Goal: Register for event/course

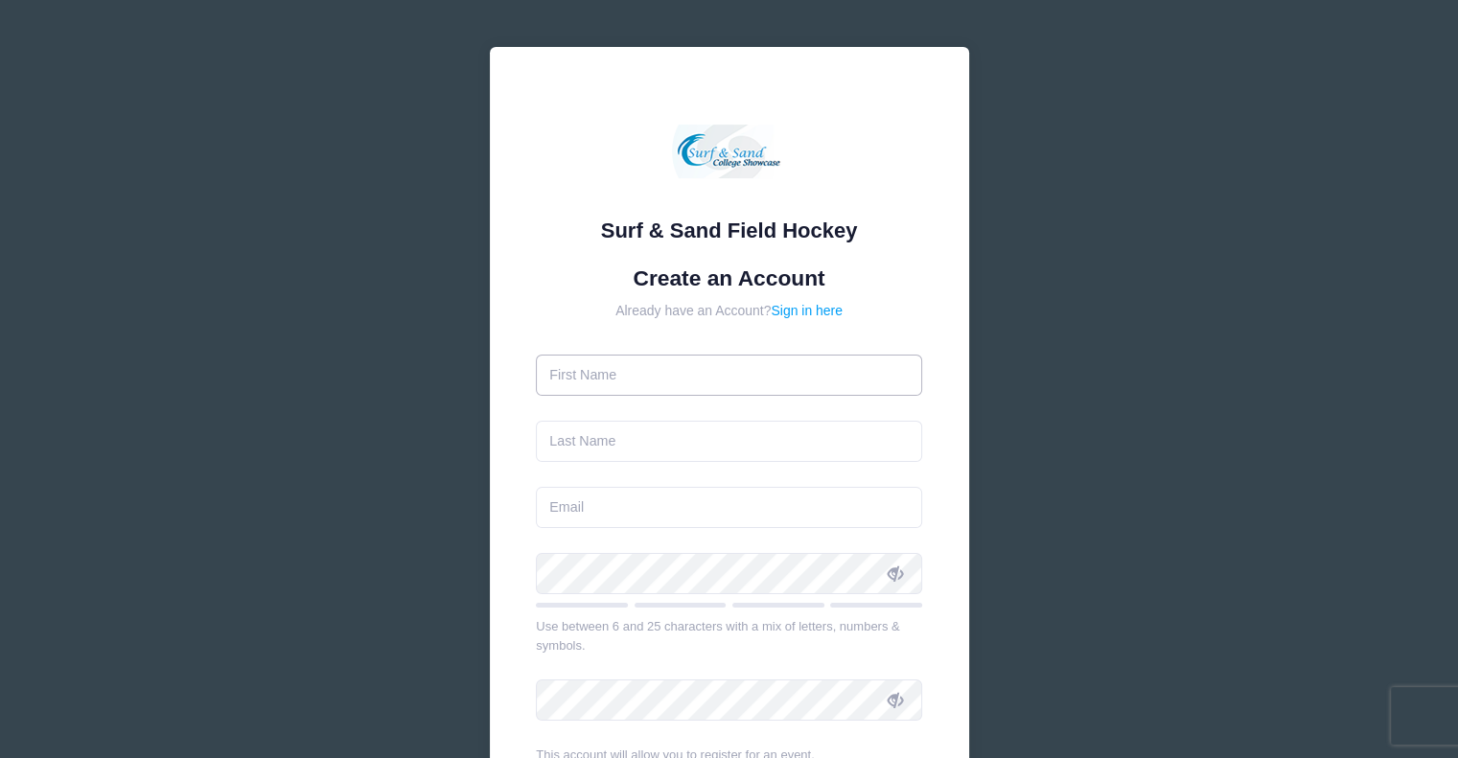
click at [658, 369] on input "text" at bounding box center [729, 375] width 386 height 41
type input "Meghan"
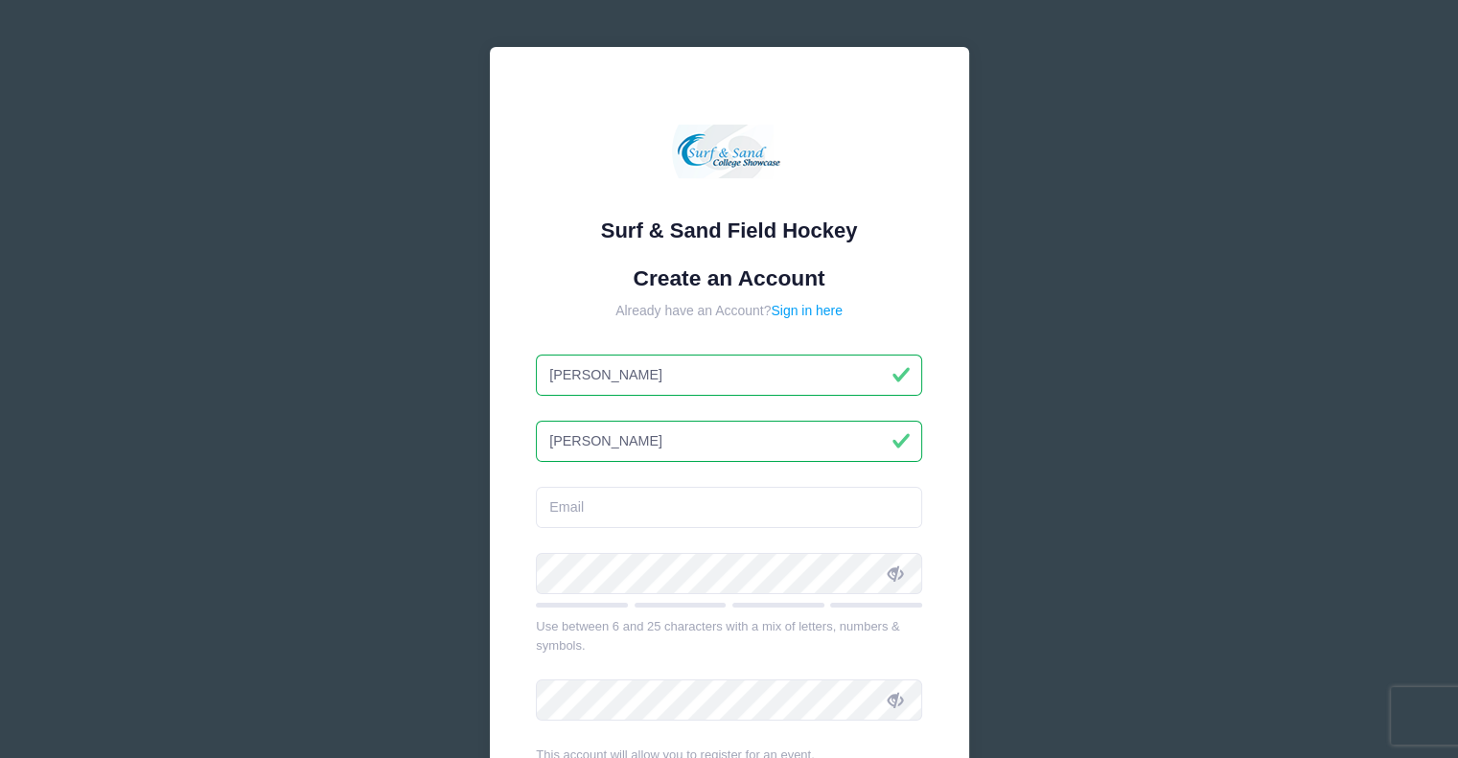
type input "[PERSON_NAME]"
click at [601, 516] on input "email" at bounding box center [729, 507] width 386 height 41
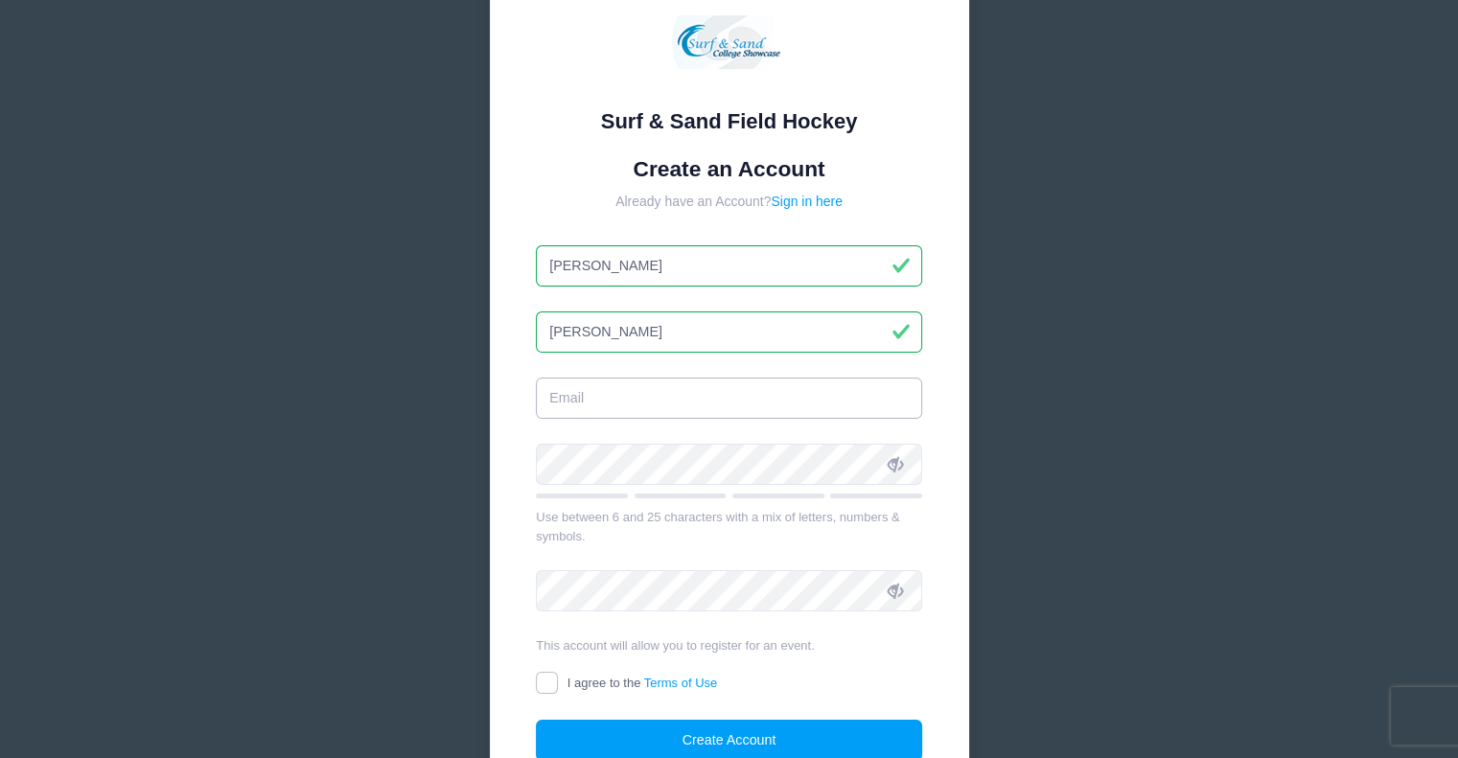
scroll to position [192, 0]
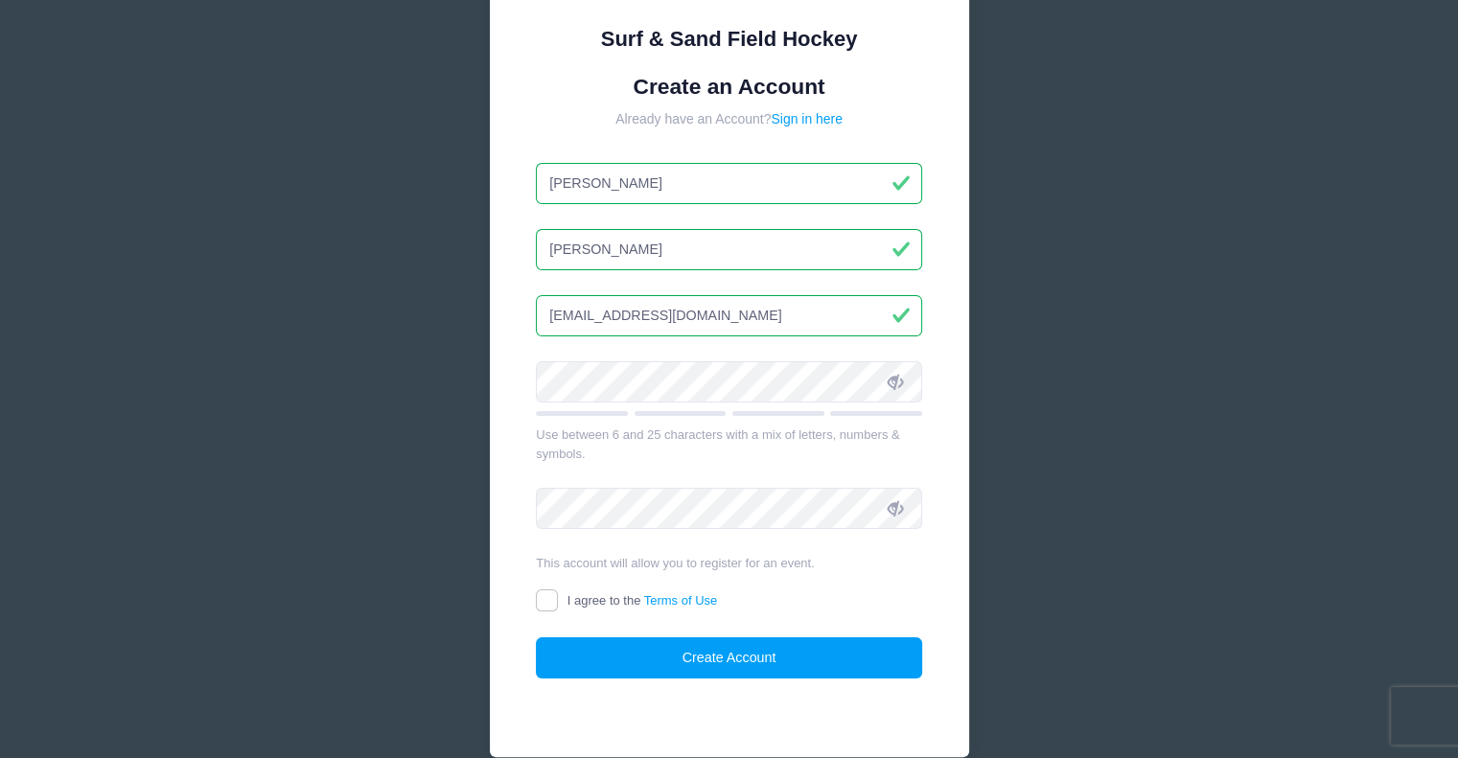
type input "[EMAIL_ADDRESS][DOMAIN_NAME]"
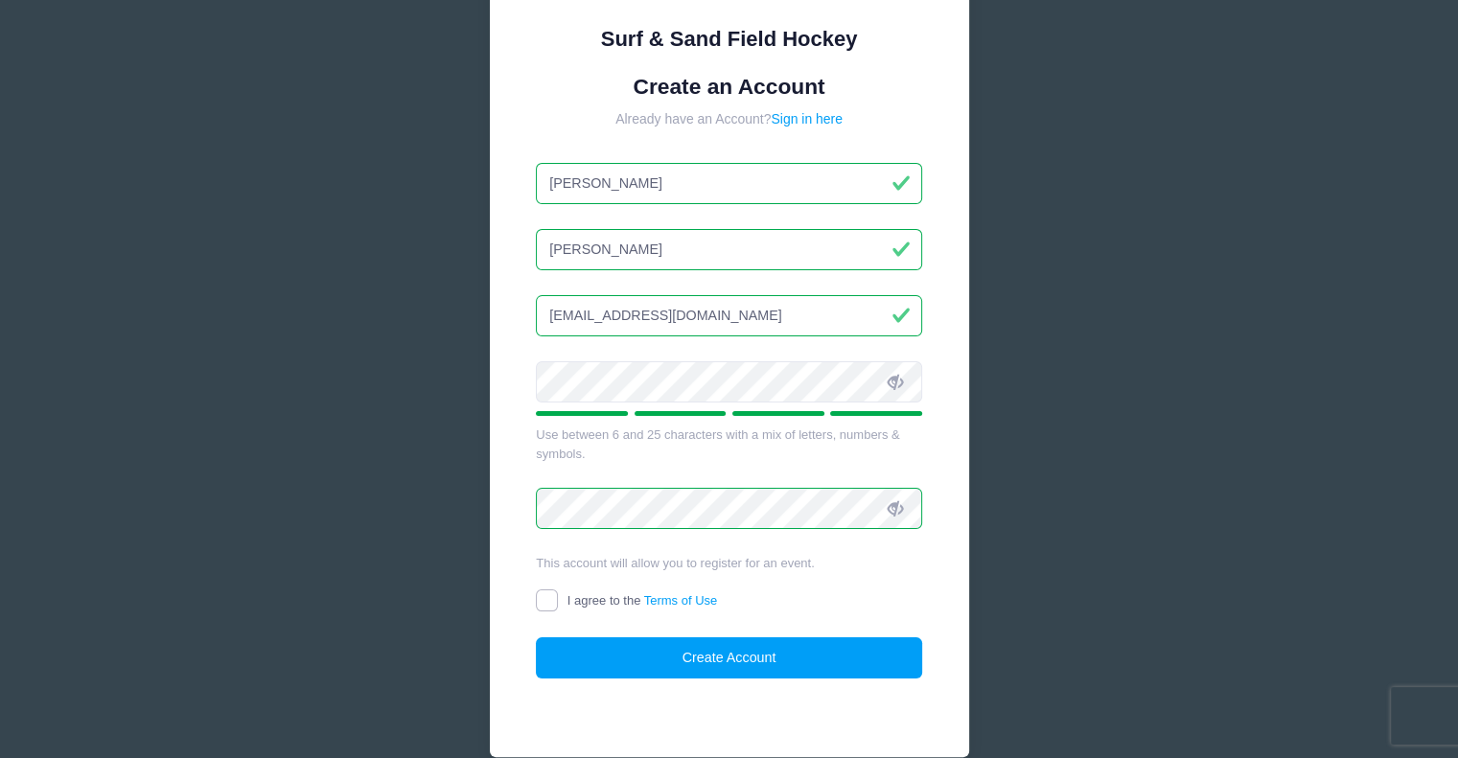
click at [547, 594] on input "I agree to the Terms of Use" at bounding box center [547, 601] width 22 height 22
checkbox input "true"
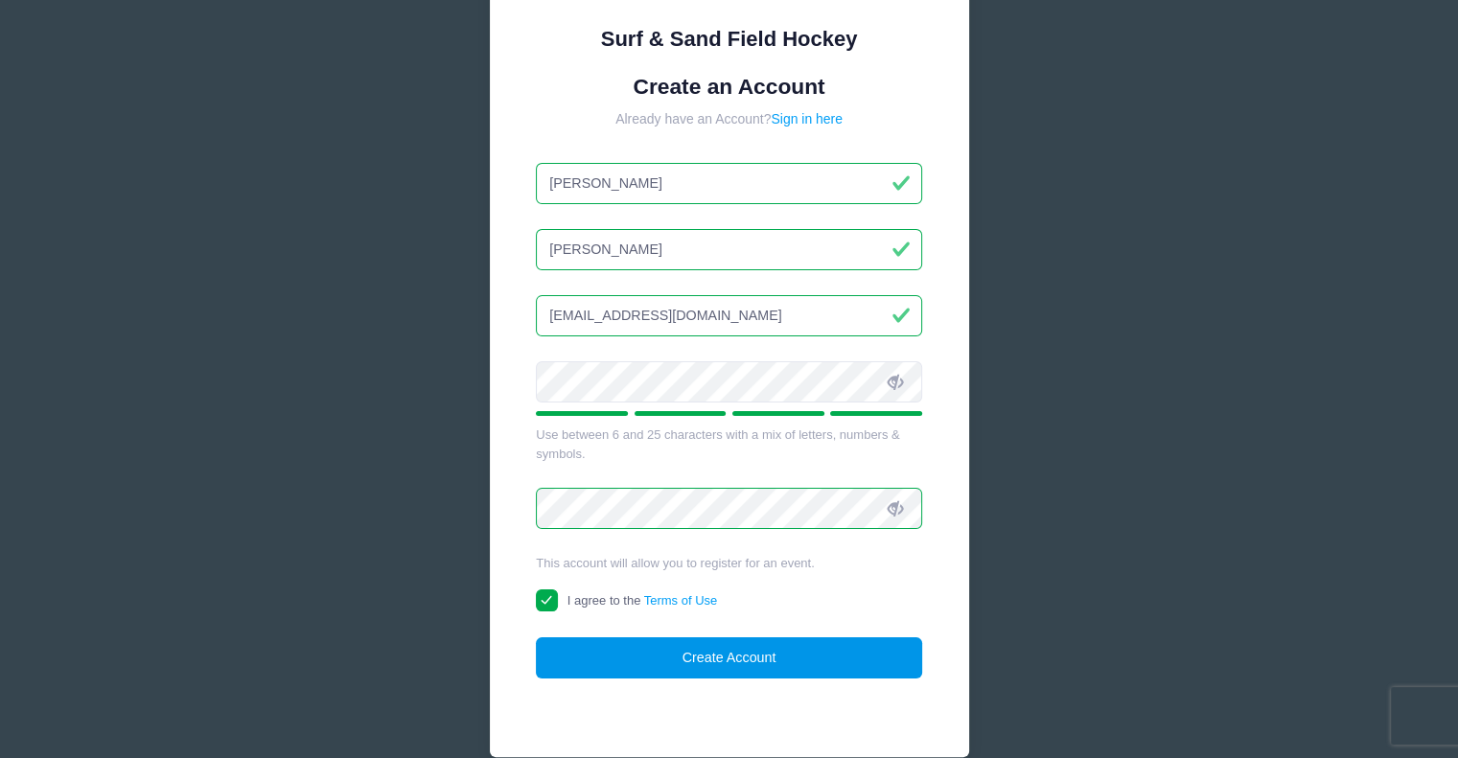
click at [634, 643] on button "Create Account" at bounding box center [729, 658] width 386 height 41
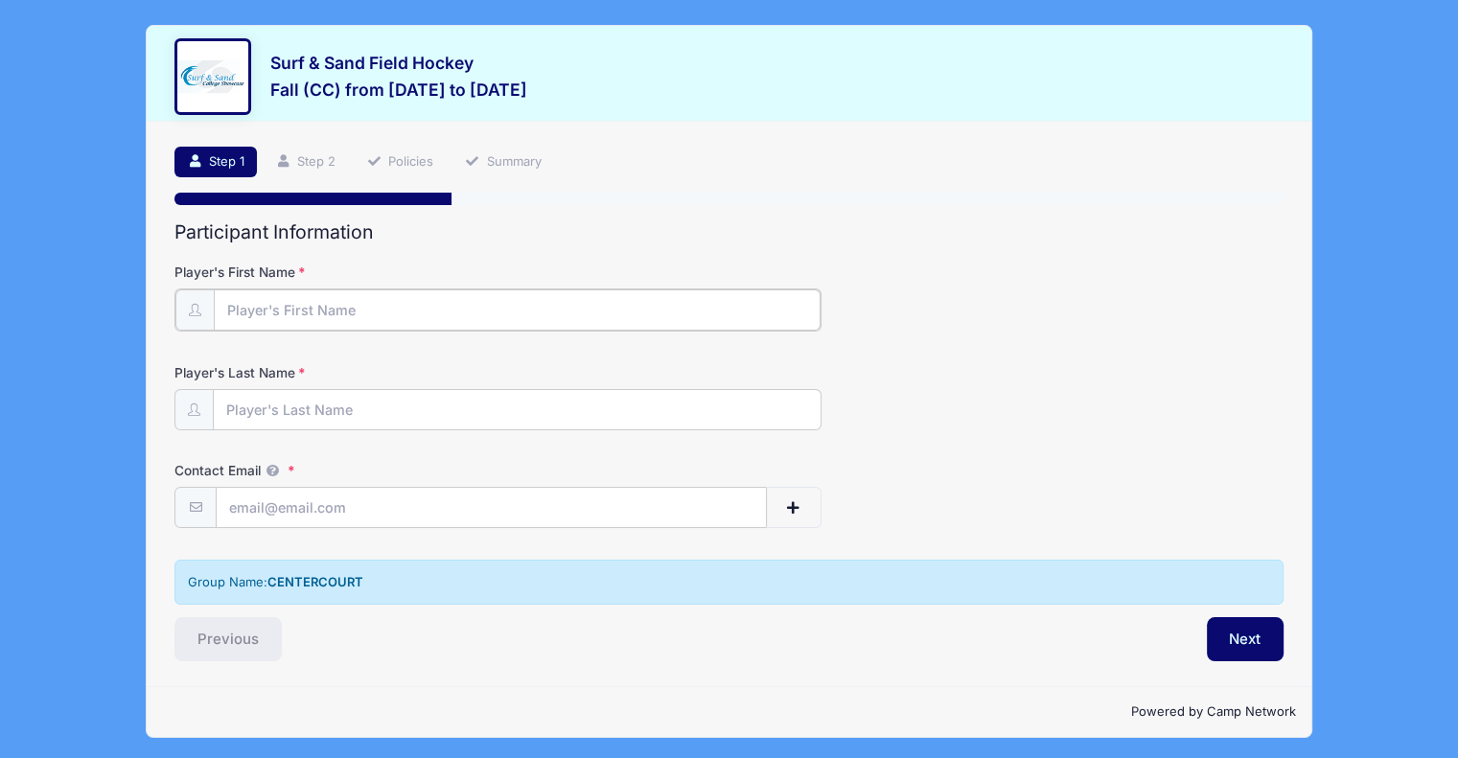
click at [371, 311] on input "Player's First Name" at bounding box center [517, 310] width 607 height 41
type input "Grace"
click at [325, 402] on input "Player's Last Name" at bounding box center [517, 408] width 607 height 41
type input "[PERSON_NAME]"
click at [236, 504] on input "Contact Email" at bounding box center [491, 506] width 549 height 41
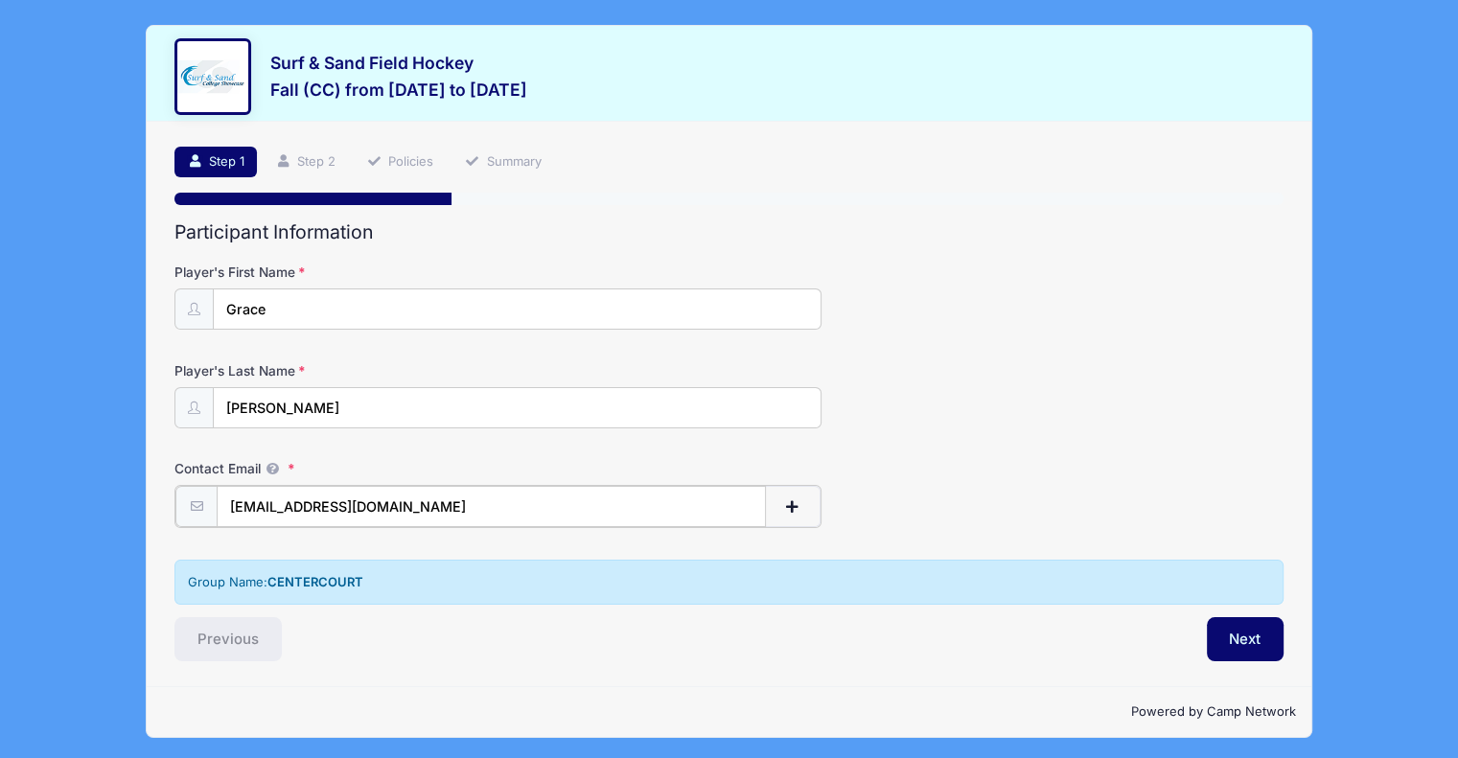
scroll to position [2, 0]
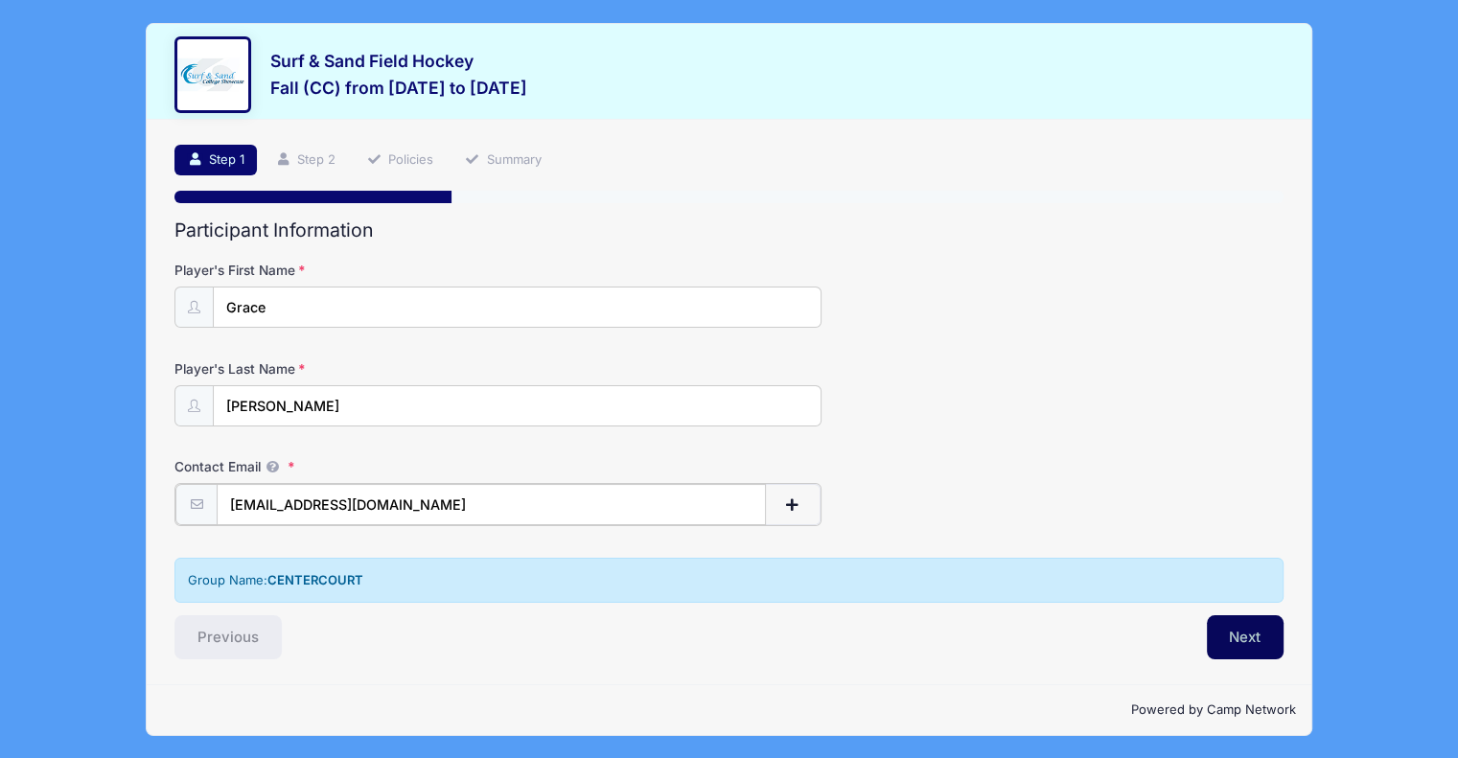
type input "[EMAIL_ADDRESS][DOMAIN_NAME]"
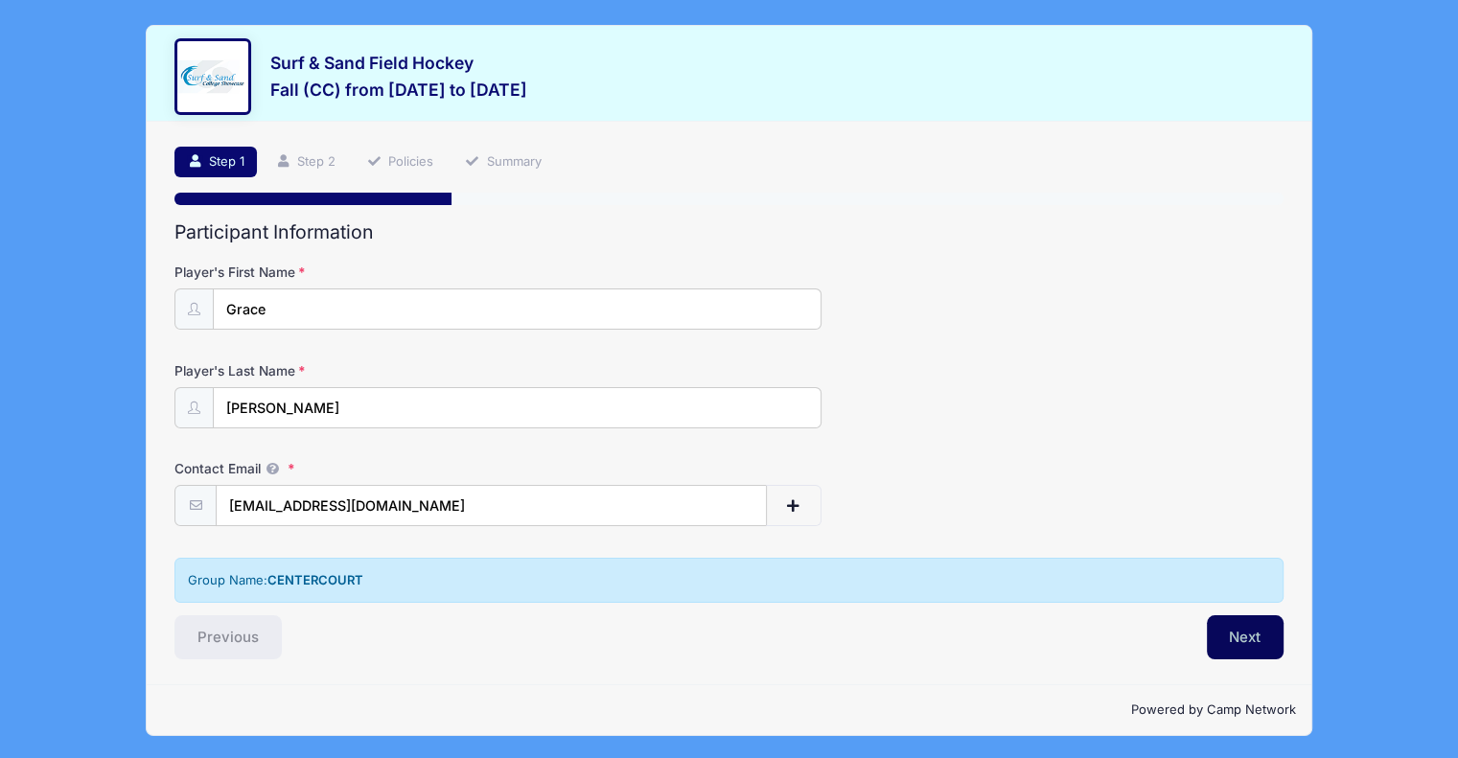
click at [1253, 636] on button "Next" at bounding box center [1246, 638] width 78 height 44
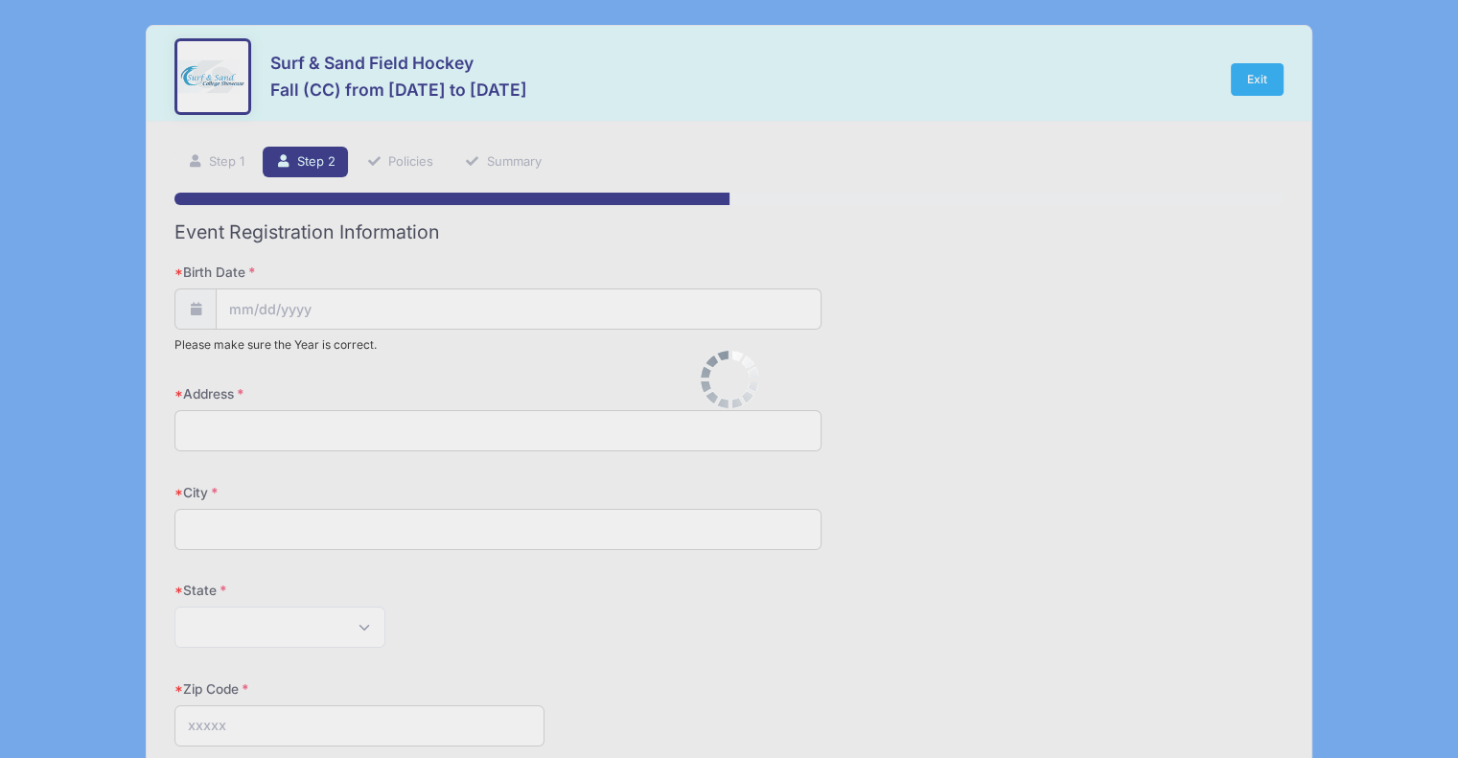
scroll to position [0, 0]
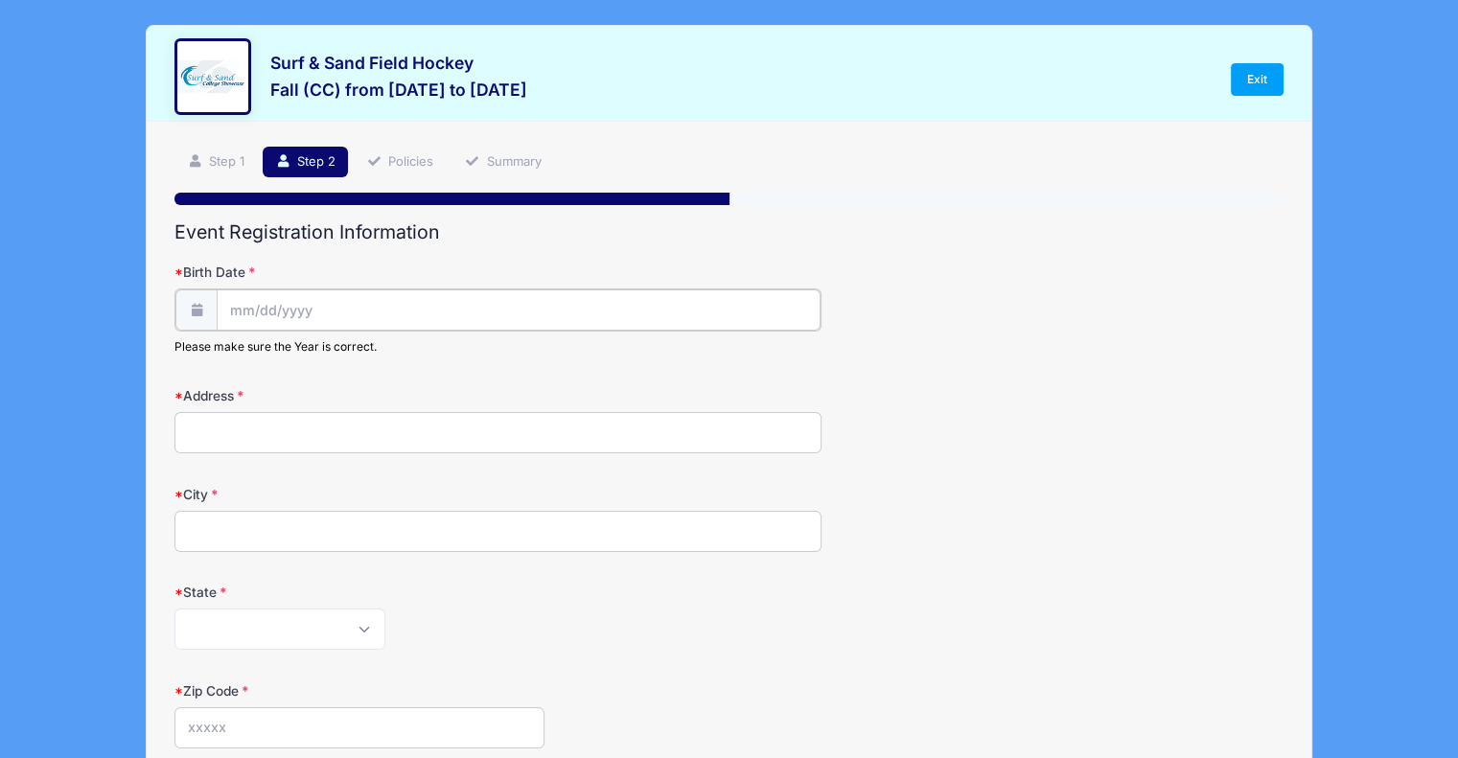
click at [349, 317] on body "Processing Request Please wait... Processing Request Please wait... Processing …" at bounding box center [729, 379] width 1458 height 758
click at [263, 304] on input "Birth Date" at bounding box center [519, 310] width 604 height 41
click at [399, 361] on input "2025" at bounding box center [395, 360] width 62 height 29
click at [305, 363] on select "January February March April May June July August September October November De…" at bounding box center [315, 361] width 85 height 25
select select "4"
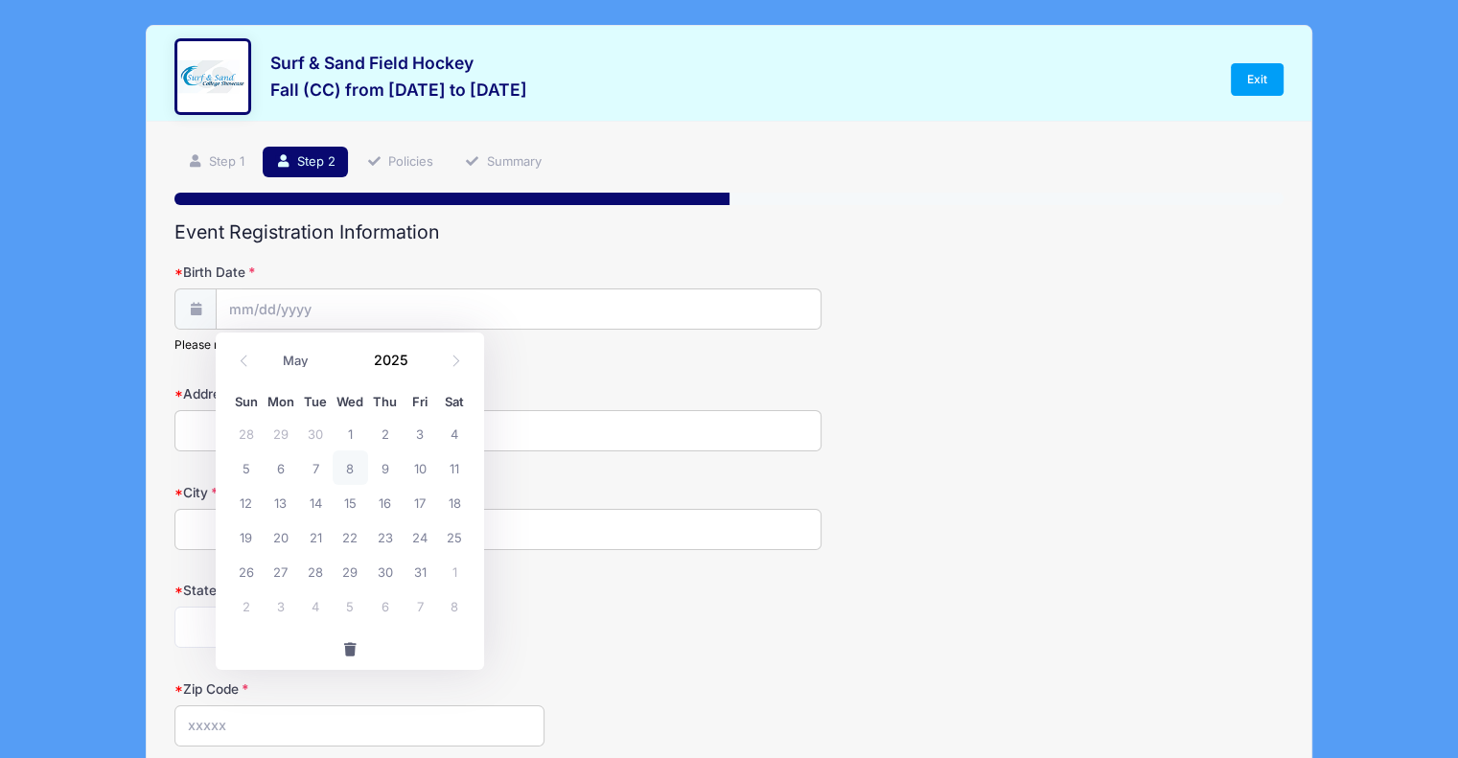
click at [273, 349] on select "January February March April May June July August September October November De…" at bounding box center [315, 361] width 85 height 25
click at [389, 361] on input "2025" at bounding box center [395, 360] width 62 height 29
click at [421, 366] on span at bounding box center [419, 368] width 13 height 14
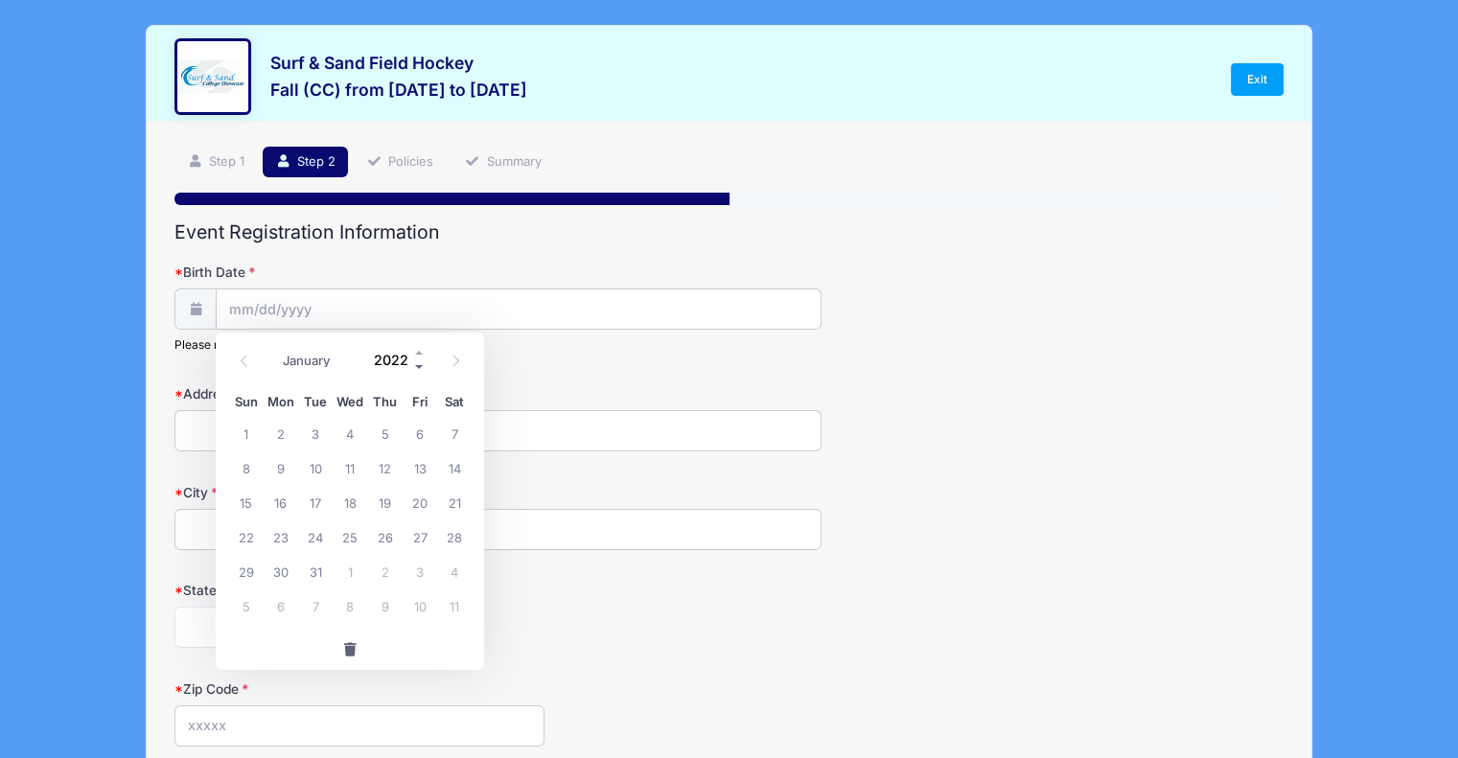
click at [421, 367] on span at bounding box center [419, 368] width 13 height 14
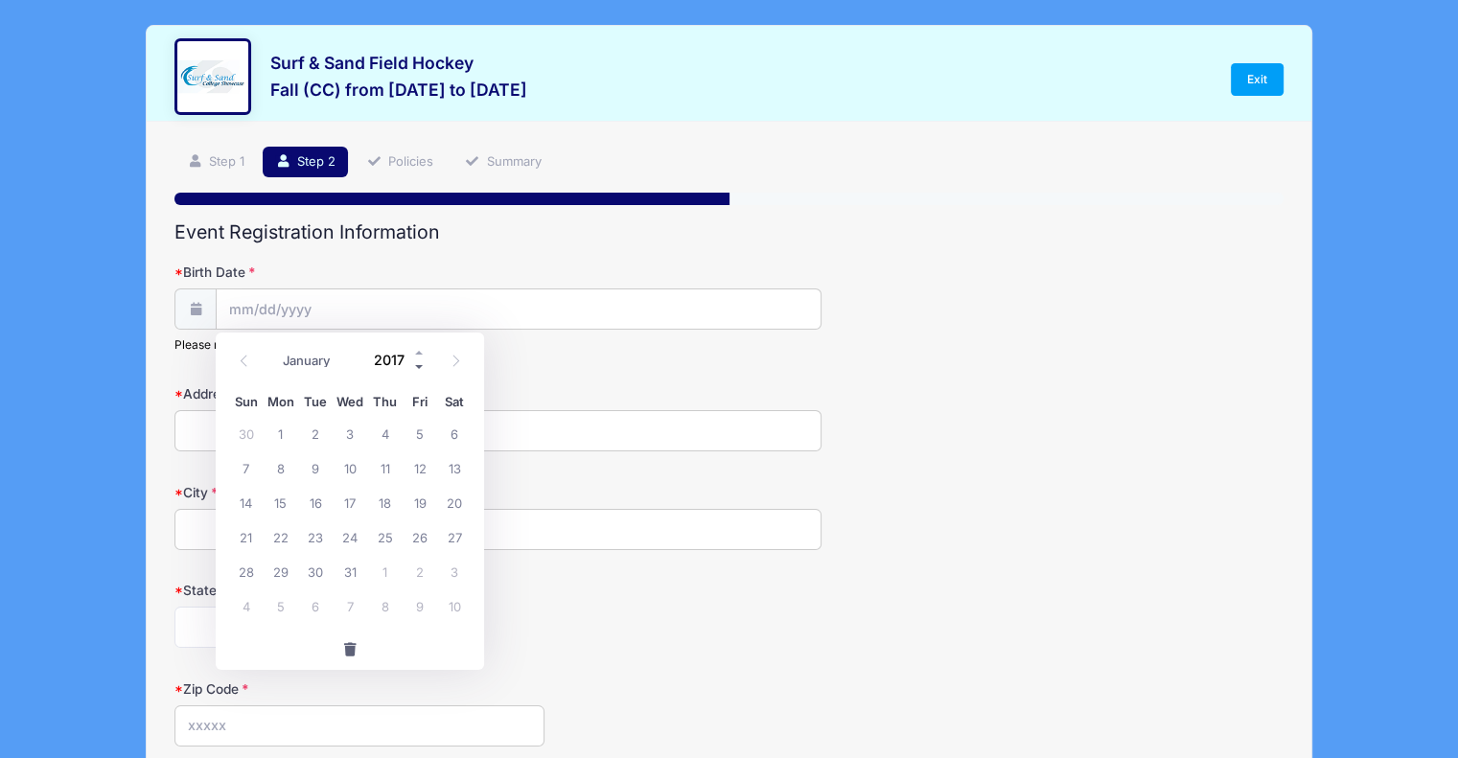
click at [421, 367] on span at bounding box center [419, 368] width 13 height 14
type input "2016"
click at [387, 431] on span "5" at bounding box center [385, 433] width 35 height 35
type input "[DATE]"
click at [308, 431] on input "Address" at bounding box center [498, 430] width 647 height 41
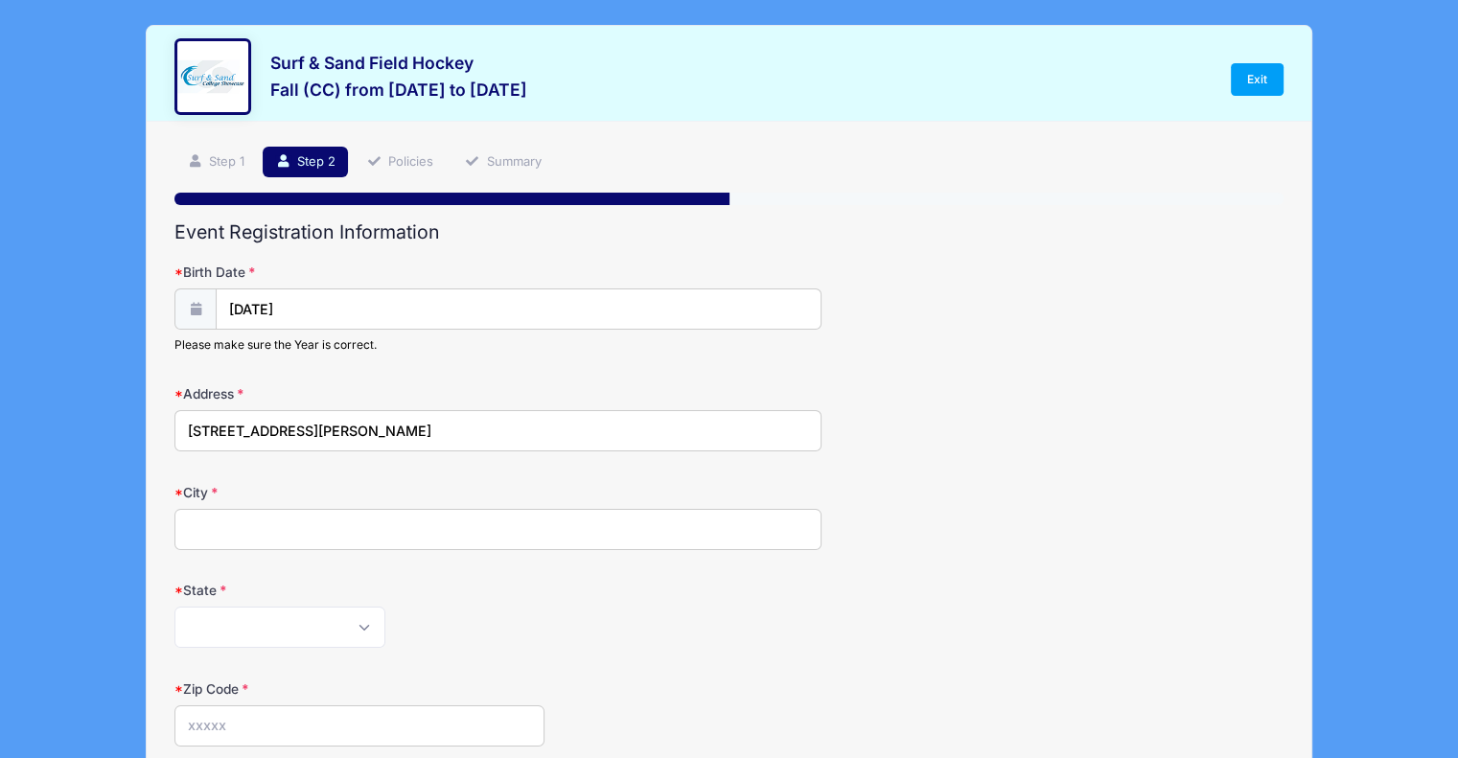
type input "[STREET_ADDRESS][PERSON_NAME]"
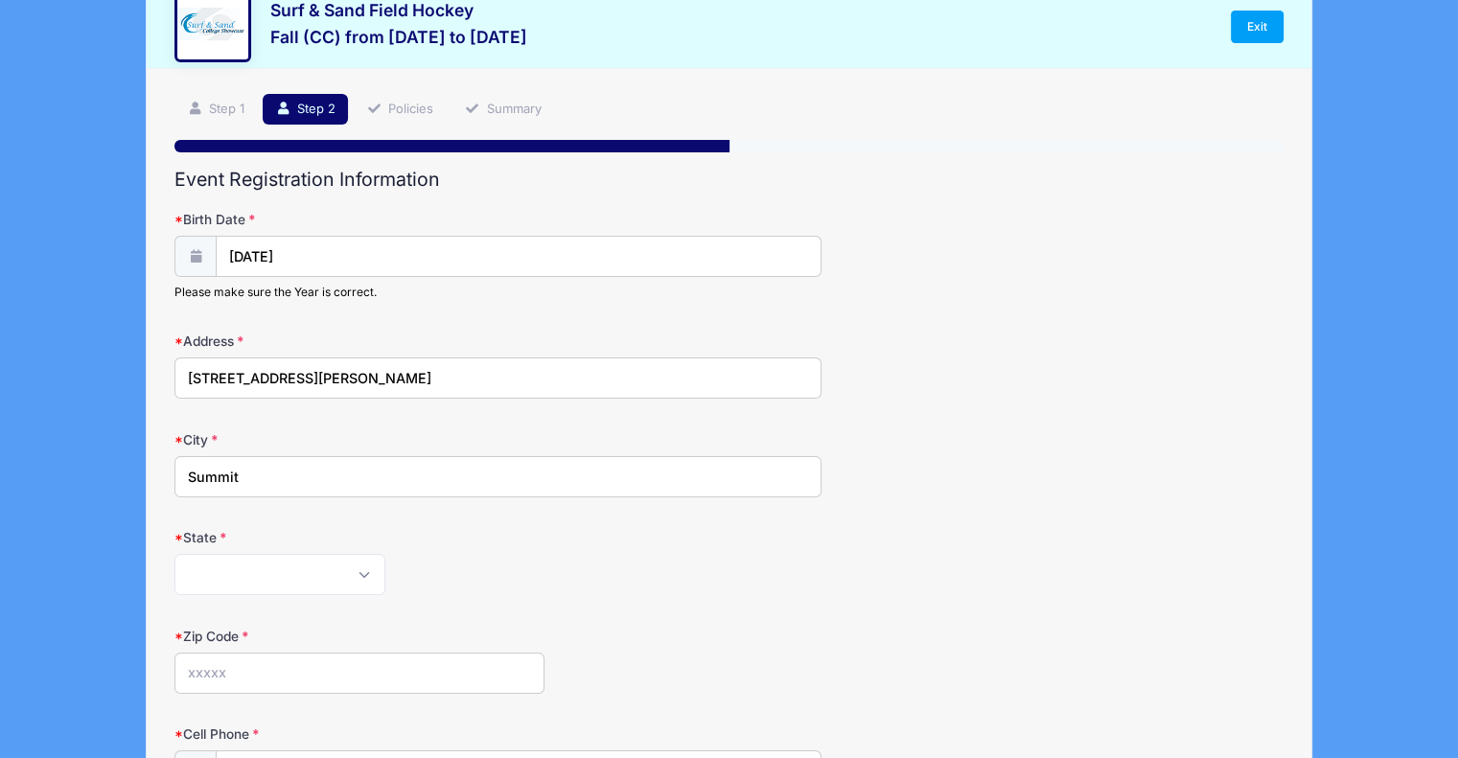
scroll to position [96, 0]
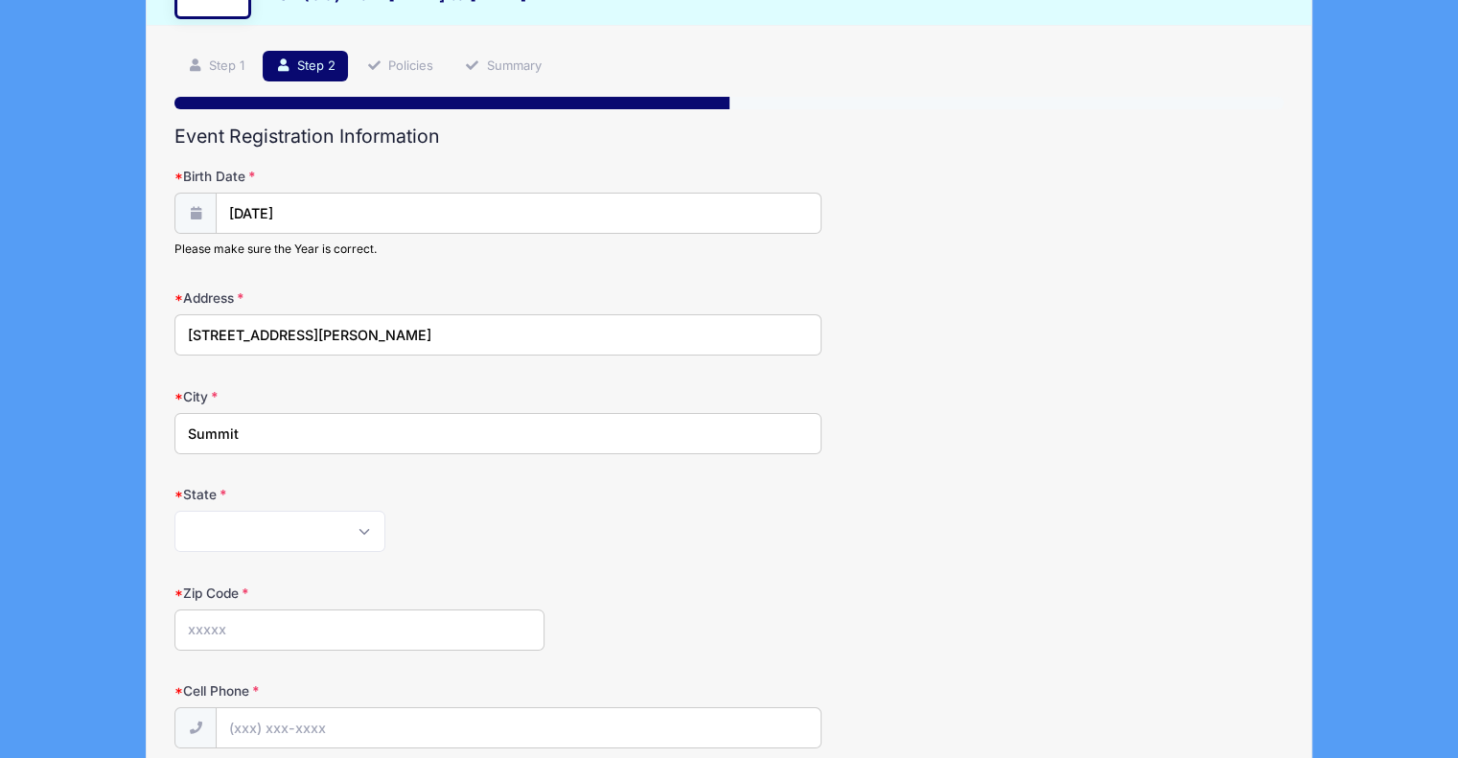
type input "Summit"
click at [322, 523] on select "[US_STATE] [US_STATE] [US_STATE] [US_STATE] [US_STATE] Armed Forces Africa Arme…" at bounding box center [280, 531] width 211 height 41
select select "NJ"
click at [175, 511] on select "[US_STATE] [US_STATE] [US_STATE] [US_STATE] [US_STATE] Armed Forces Africa Arme…" at bounding box center [280, 531] width 211 height 41
click at [258, 625] on input "Zip Code" at bounding box center [360, 630] width 370 height 41
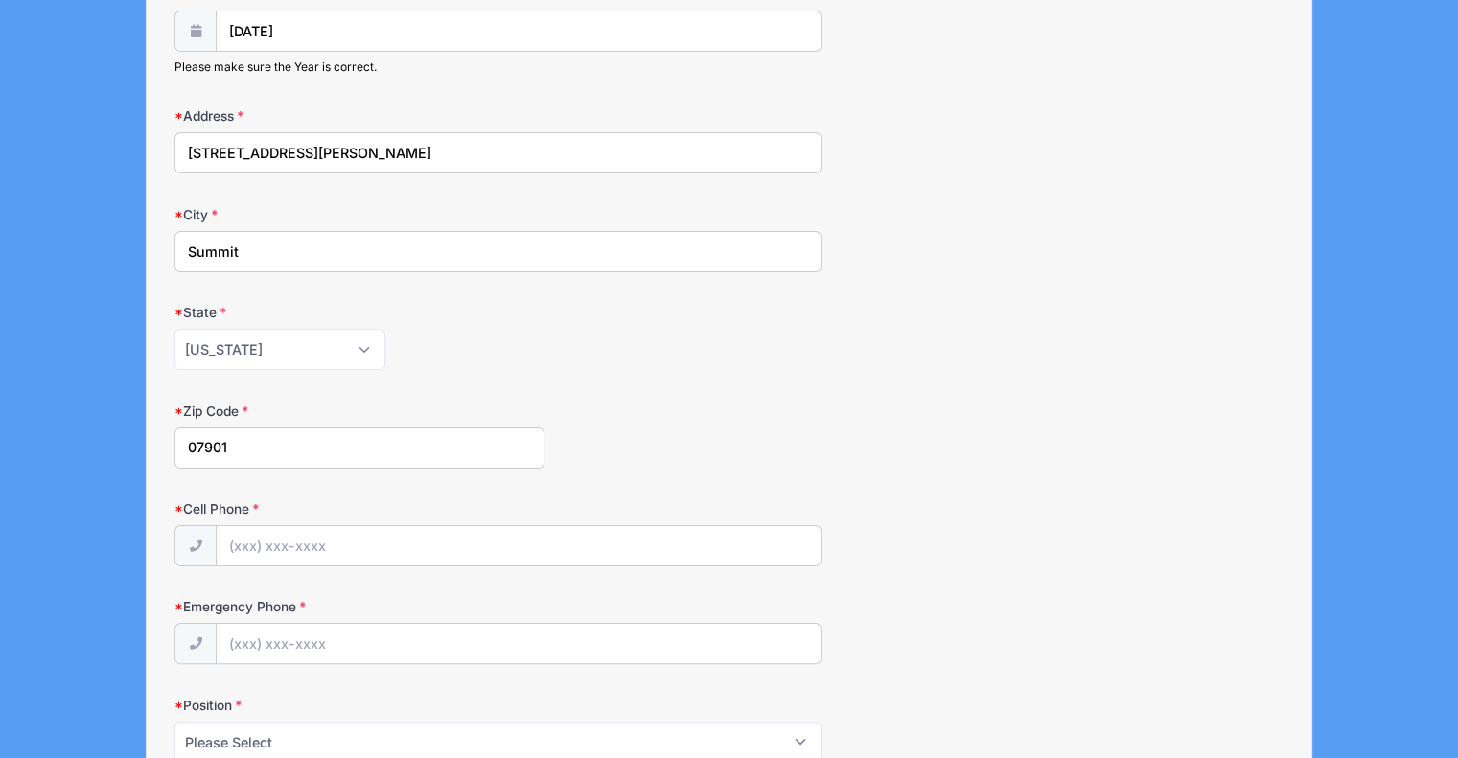
scroll to position [288, 0]
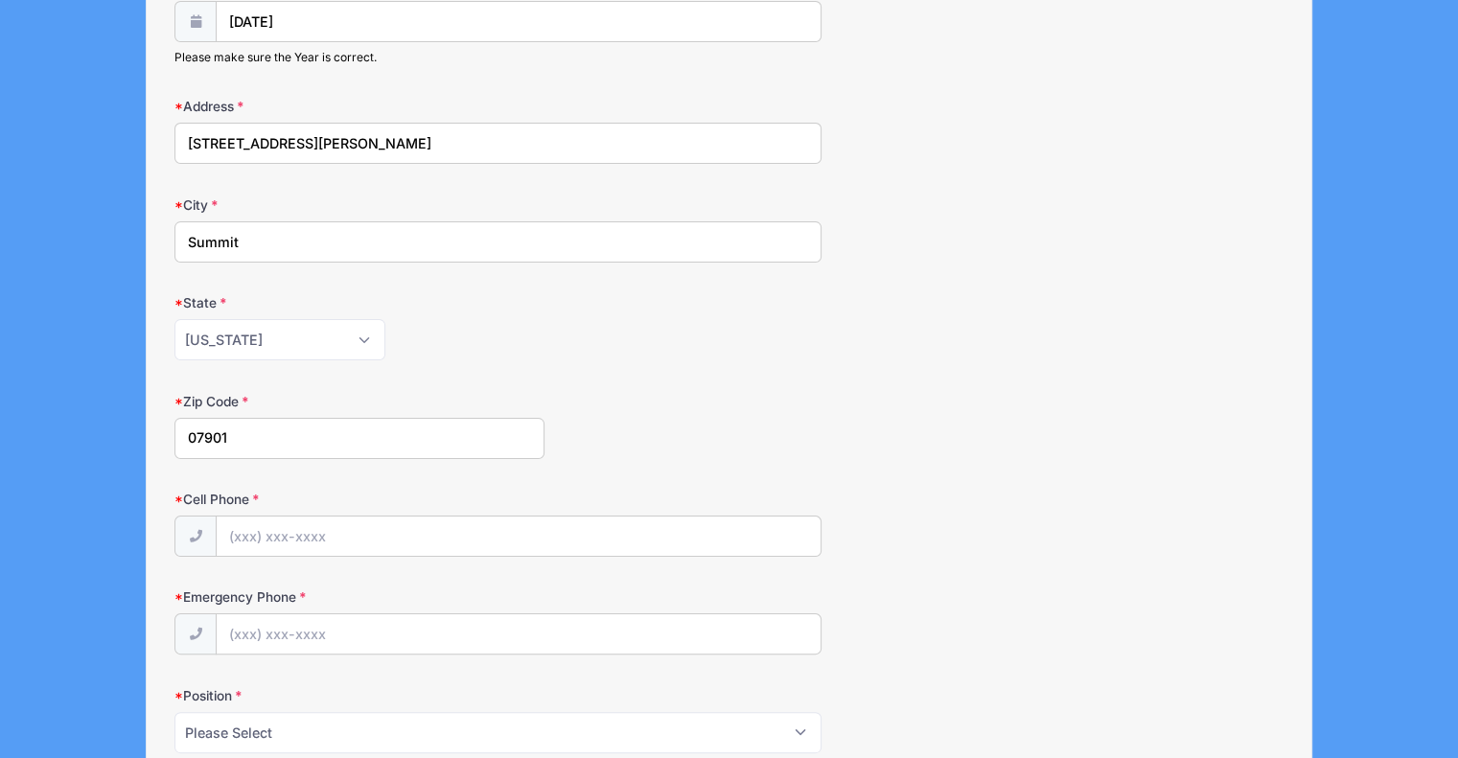
type input "07901"
click at [355, 544] on input "Cell Phone" at bounding box center [519, 537] width 604 height 41
type input "[PHONE_NUMBER]"
click at [367, 636] on input "Emergency Phone" at bounding box center [519, 635] width 604 height 41
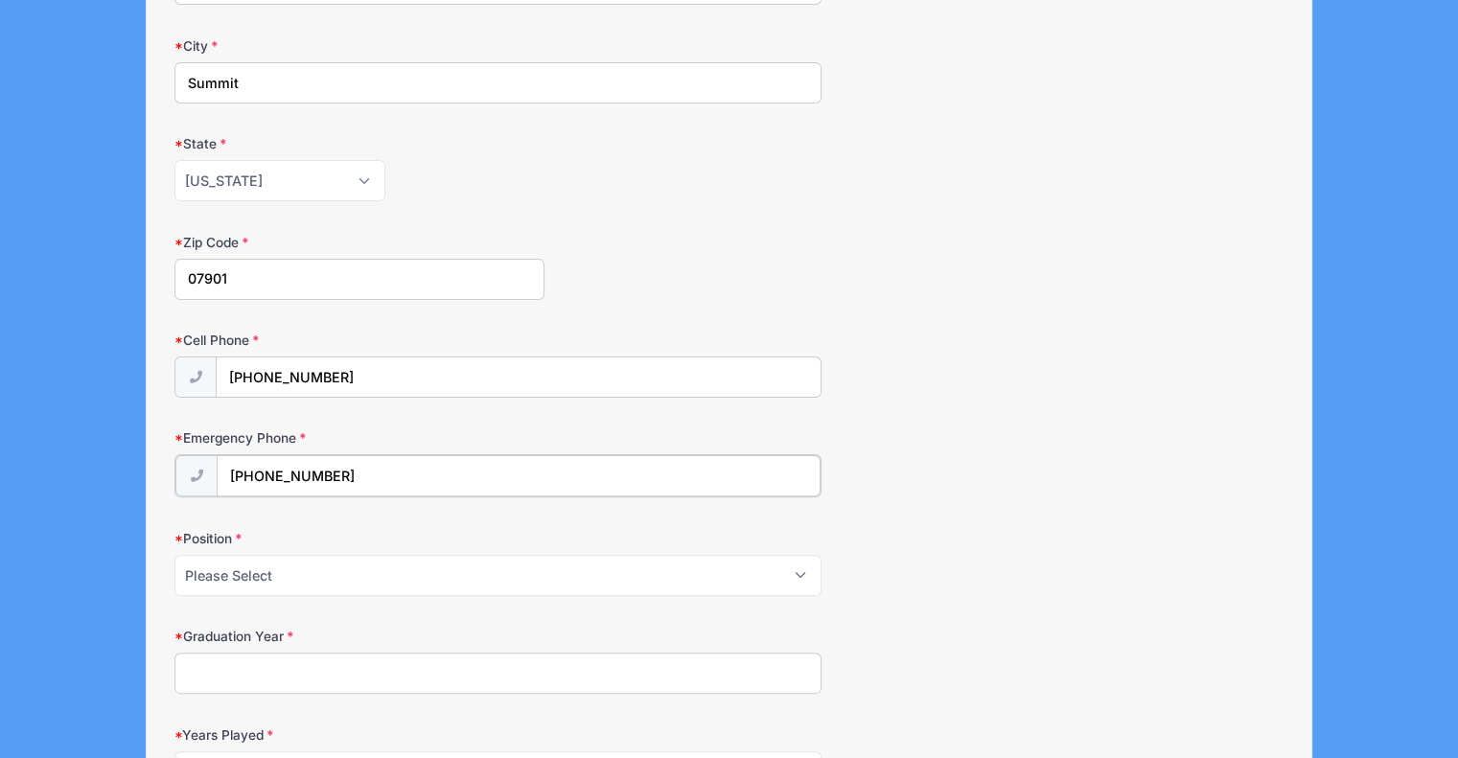
scroll to position [479, 0]
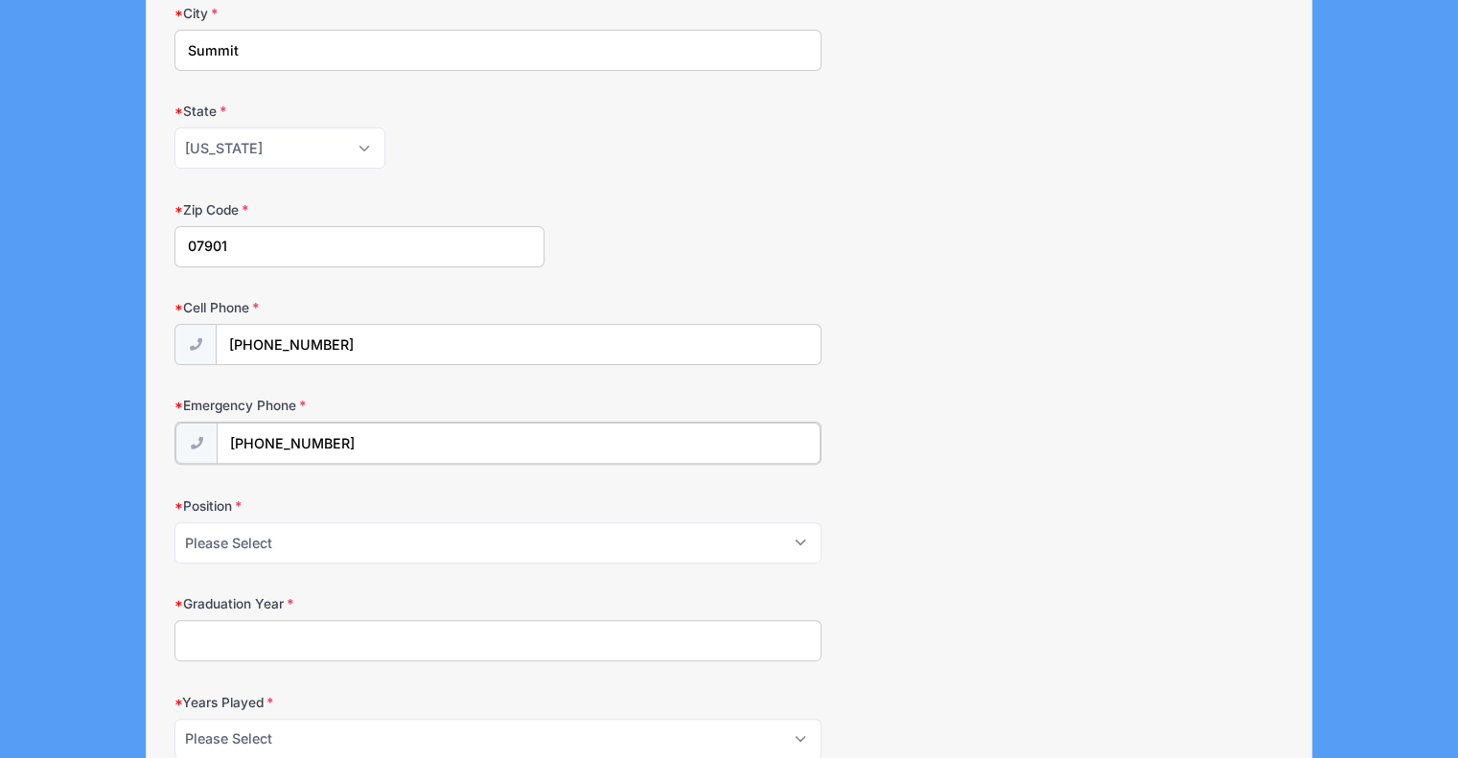
type input "[PHONE_NUMBER]"
click at [320, 543] on select "Please Select Forward Midfielder Fullback Goalie" at bounding box center [498, 541] width 647 height 41
select select "Forward"
click at [175, 521] on select "Please Select Forward Midfielder Fullback Goalie" at bounding box center [498, 541] width 647 height 41
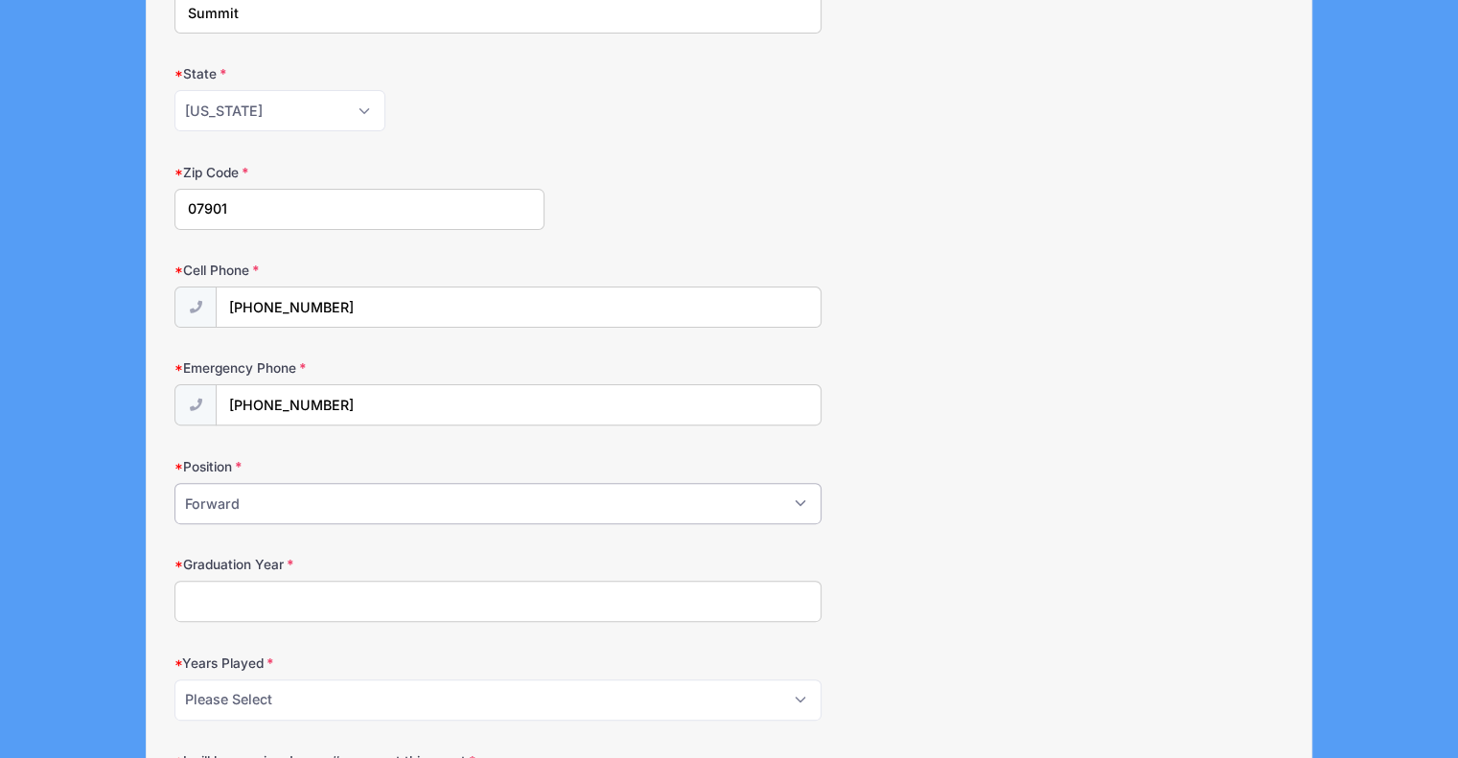
scroll to position [575, 0]
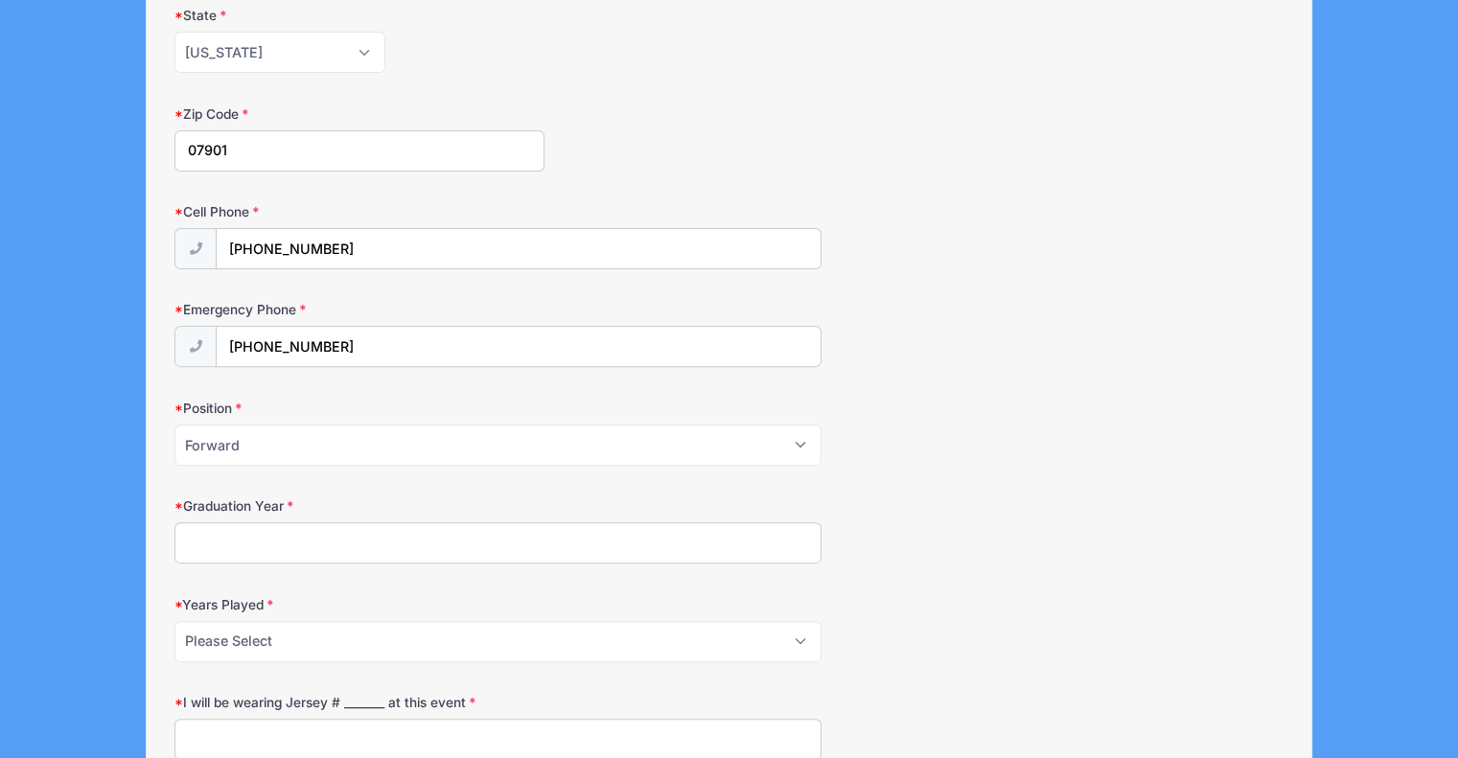
click at [282, 523] on input "Graduation Year" at bounding box center [498, 543] width 647 height 41
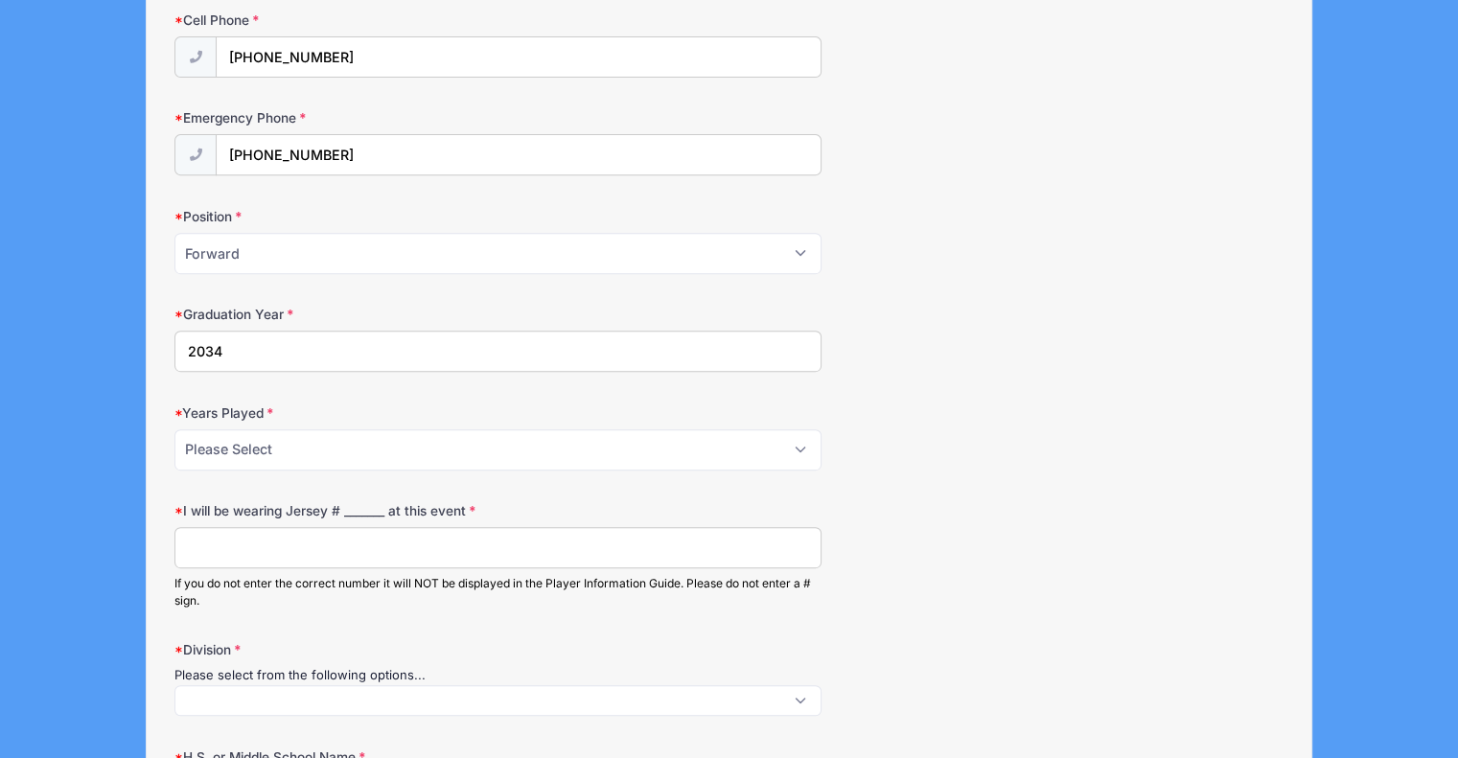
type input "2034"
click at [316, 453] on select "Please Select 1 2 3 4 5 6 7 8 9 10+" at bounding box center [498, 450] width 647 height 41
select select "3"
click at [175, 430] on select "Please Select 1 2 3 4 5 6 7 8 9 10+" at bounding box center [498, 450] width 647 height 41
click at [258, 546] on input "I will be wearing Jersey # _______ at this event" at bounding box center [498, 547] width 647 height 41
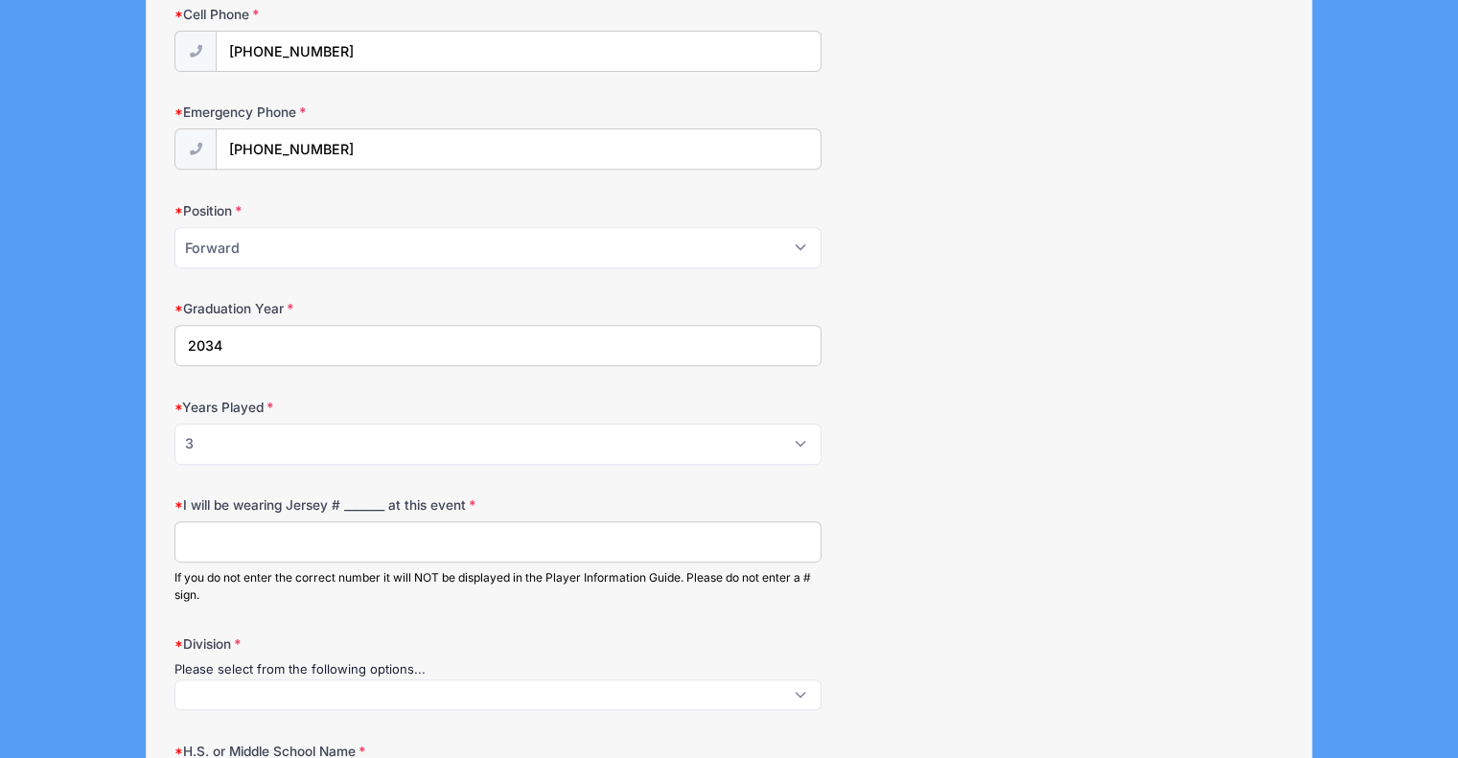
scroll to position [757, 0]
